Goal: Ask a question

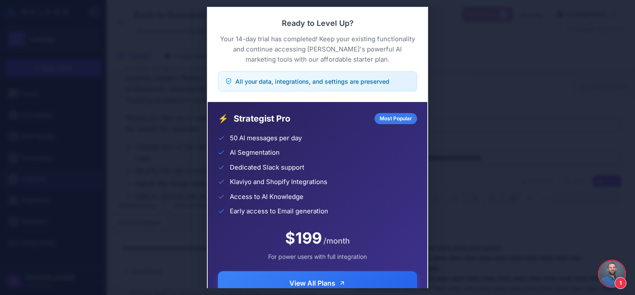
scroll to position [796, 0]
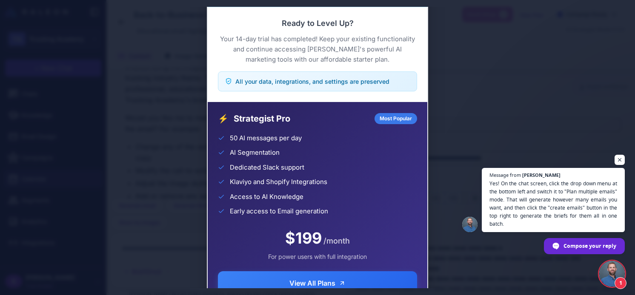
click at [531, 105] on div "Trial Complete Continue your AI marketing journey Ready to Level Up? Your 14-da…" at bounding box center [317, 148] width 635 height 282
click at [616, 161] on span "Open chat" at bounding box center [619, 160] width 11 height 11
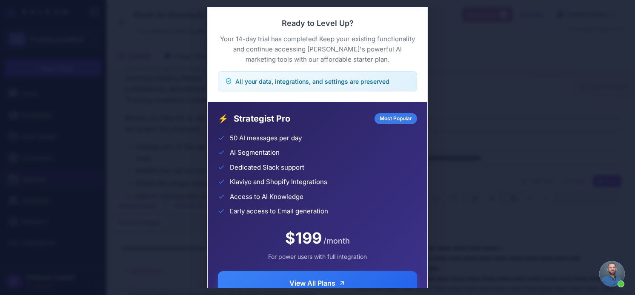
click at [163, 37] on div "Trial Complete Continue your AI marketing journey Ready to Level Up? Your 14-da…" at bounding box center [317, 148] width 635 height 282
click at [616, 277] on span "Open chat" at bounding box center [612, 274] width 26 height 26
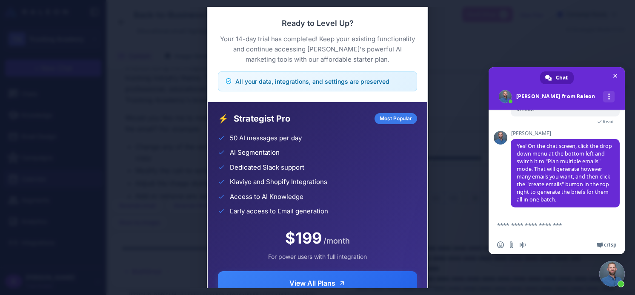
scroll to position [862, 0]
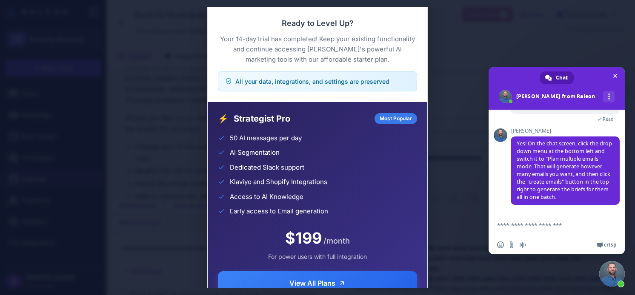
click at [539, 223] on textarea "Compose your message..." at bounding box center [548, 224] width 102 height 21
click at [513, 226] on textarea "Compose your message..." at bounding box center [548, 224] width 102 height 21
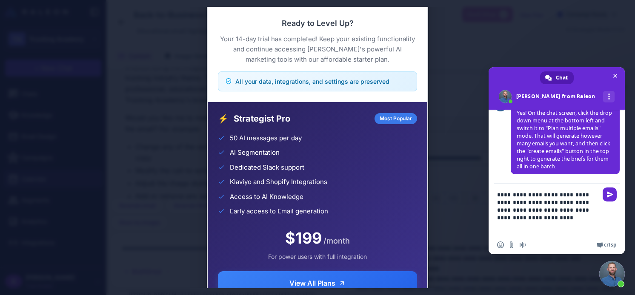
type textarea "**********"
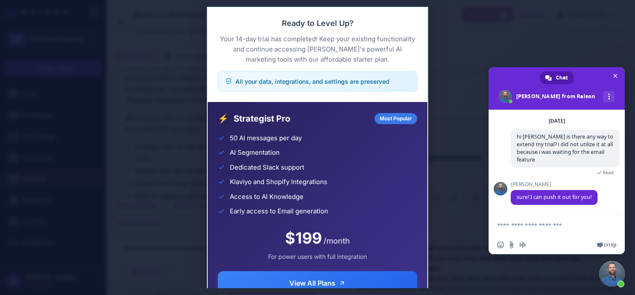
scroll to position [952, 0]
click at [558, 221] on textarea "Compose your message..." at bounding box center [548, 224] width 102 height 21
type textarea "*********"
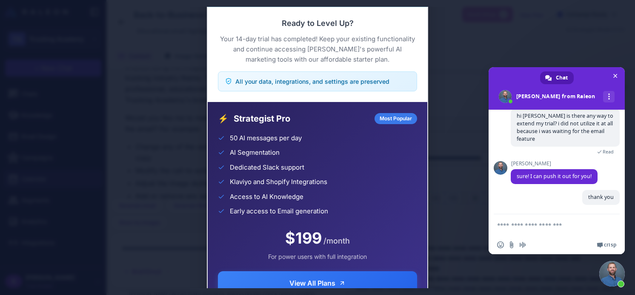
scroll to position [973, 0]
click at [301, 89] on div "All your data, integrations, and settings are preserved" at bounding box center [317, 81] width 199 height 20
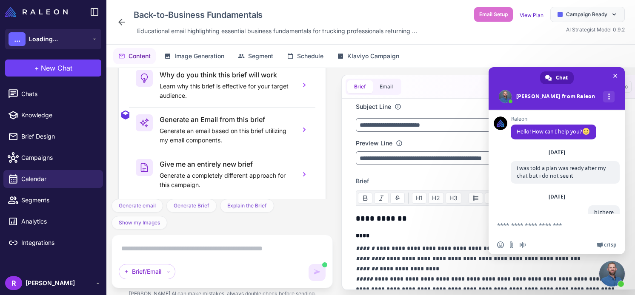
scroll to position [973, 0]
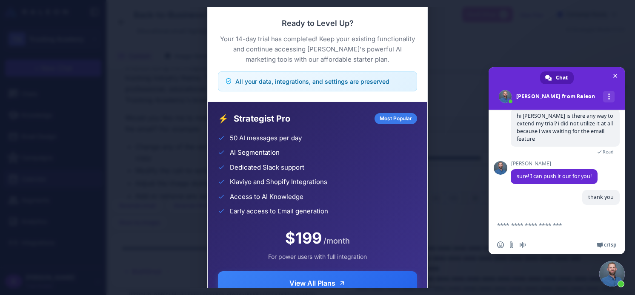
click at [419, 108] on div "⚡ Strategist Pro Most Popular 50 AI messages per day AI Segmentation Dedicated …" at bounding box center [318, 203] width 220 height 203
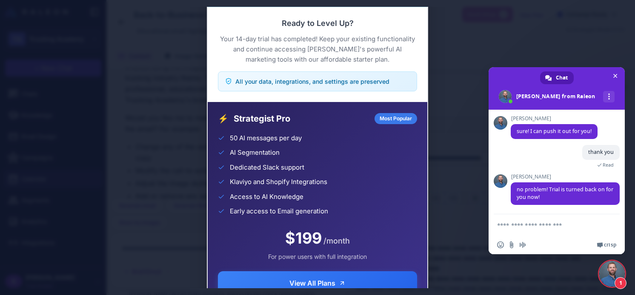
scroll to position [1011, 0]
click at [550, 228] on textarea "Compose your message..." at bounding box center [548, 224] width 102 height 21
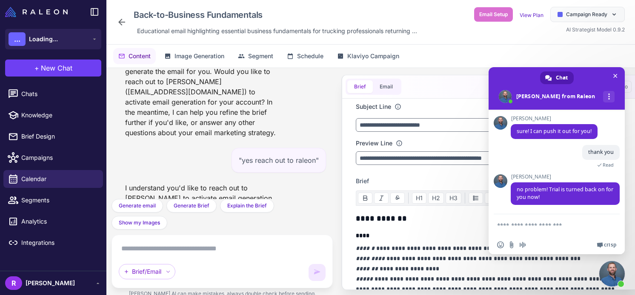
scroll to position [1698, 0]
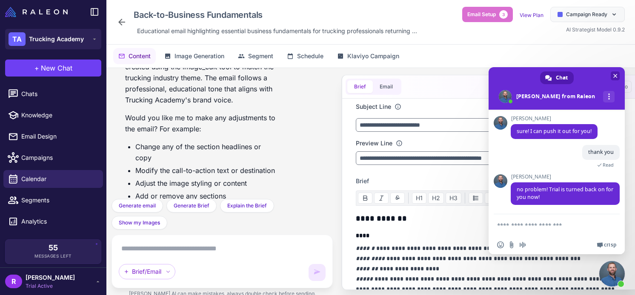
click at [614, 79] on span "Close chat" at bounding box center [614, 75] width 9 height 9
